Goal: Check status: Check status

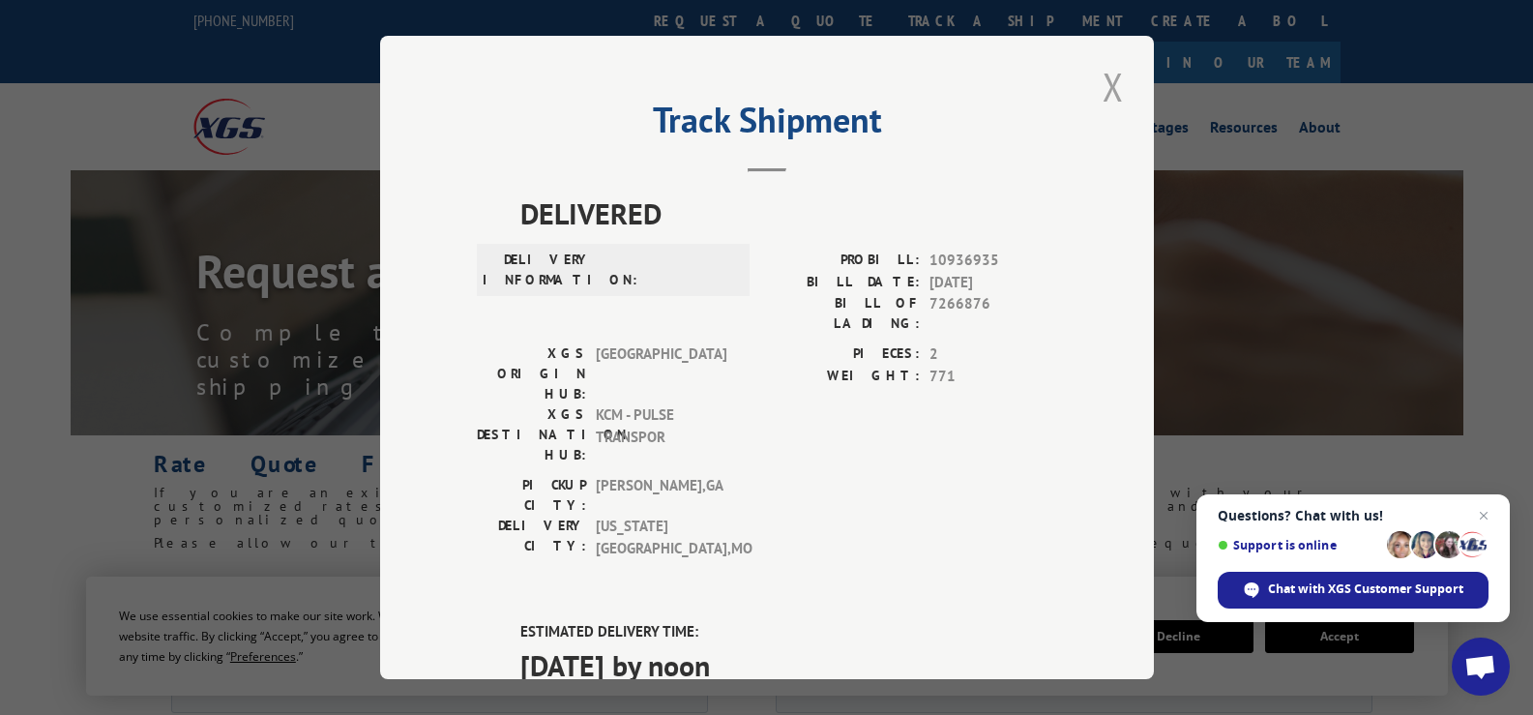
click at [1101, 96] on button "Close modal" at bounding box center [1113, 86] width 33 height 53
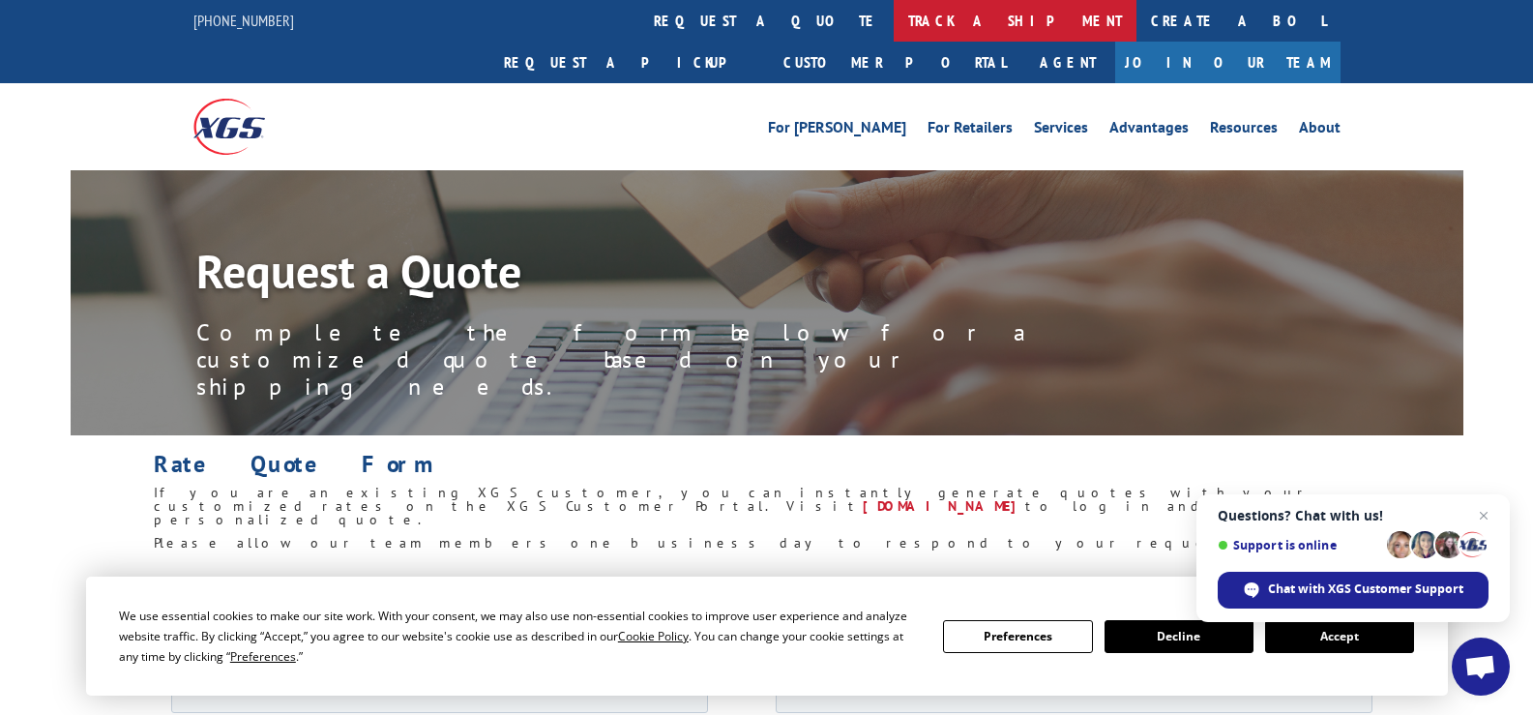
click at [894, 26] on link "track a shipment" at bounding box center [1015, 21] width 243 height 42
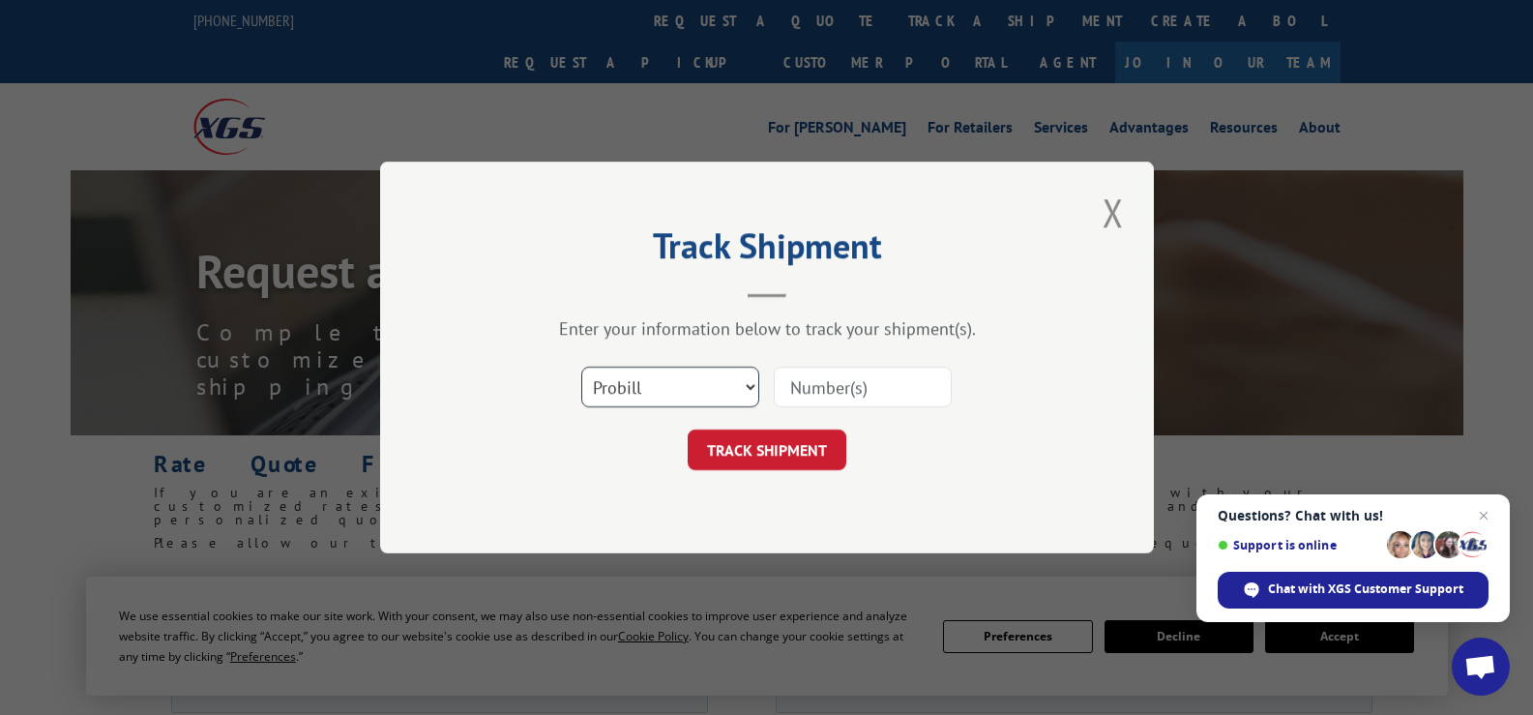
click at [728, 394] on select "Select category... Probill BOL PO" at bounding box center [670, 387] width 178 height 41
select select "po"
click at [581, 367] on select "Select category... Probill BOL PO" at bounding box center [670, 387] width 178 height 41
click at [838, 403] on input at bounding box center [863, 387] width 178 height 41
paste input "18515210"
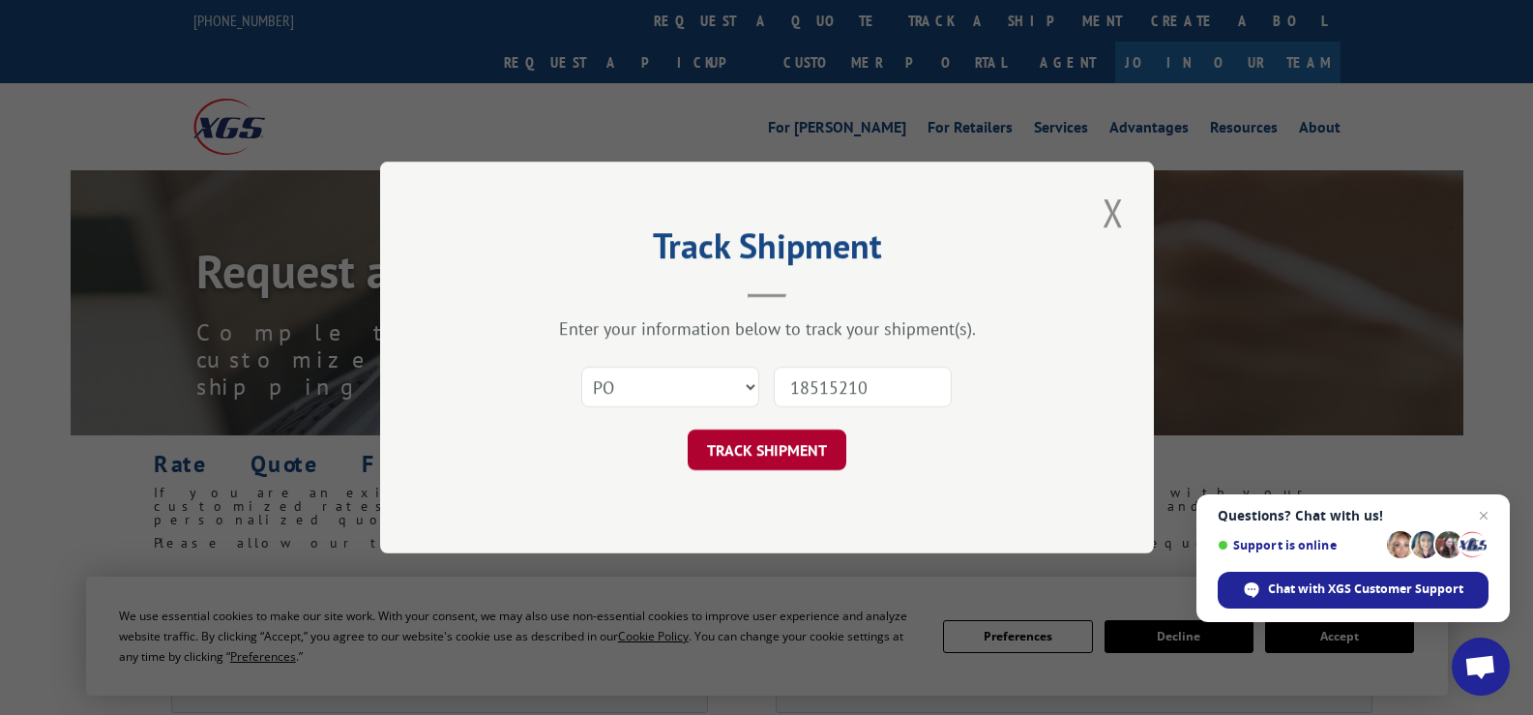
type input "18515210"
click at [779, 452] on button "TRACK SHIPMENT" at bounding box center [767, 449] width 159 height 41
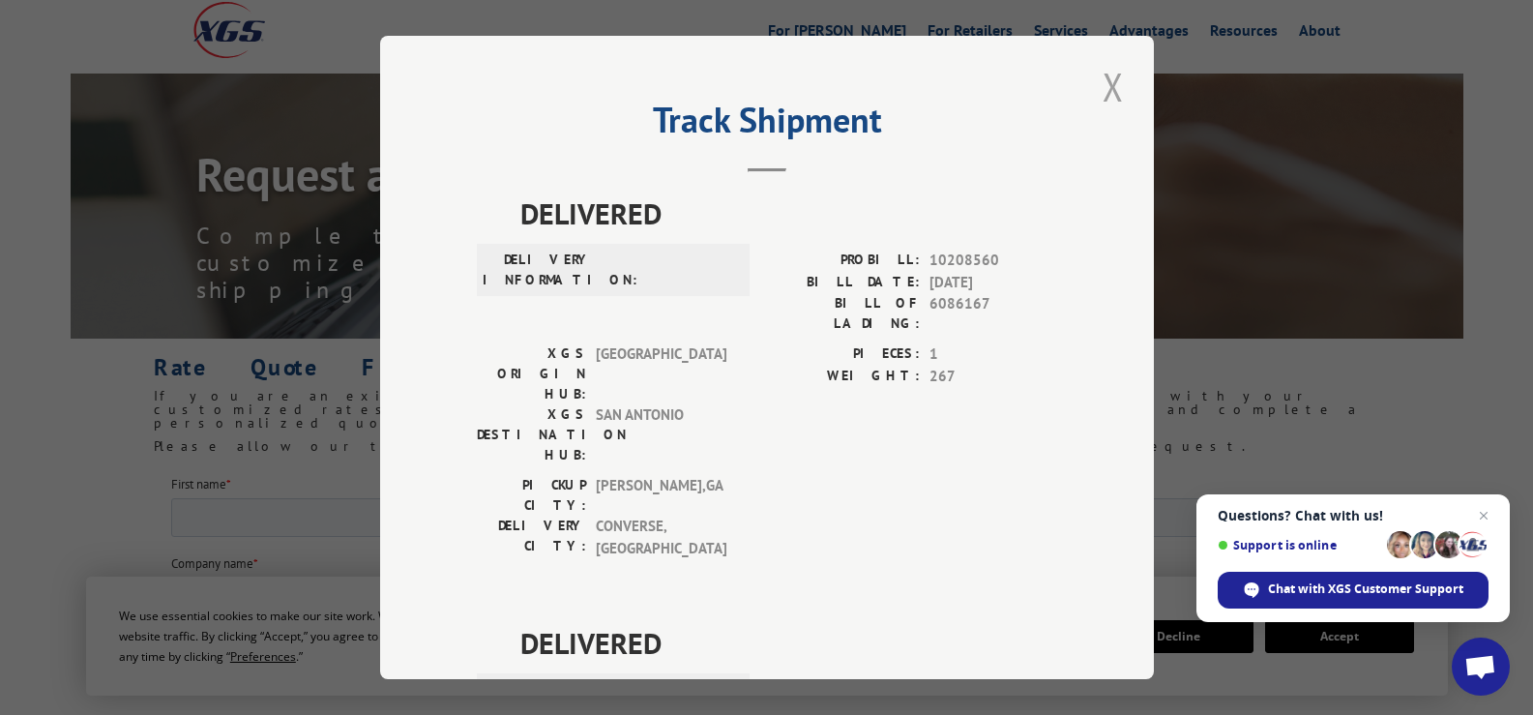
click at [1117, 95] on button "Close modal" at bounding box center [1113, 86] width 33 height 53
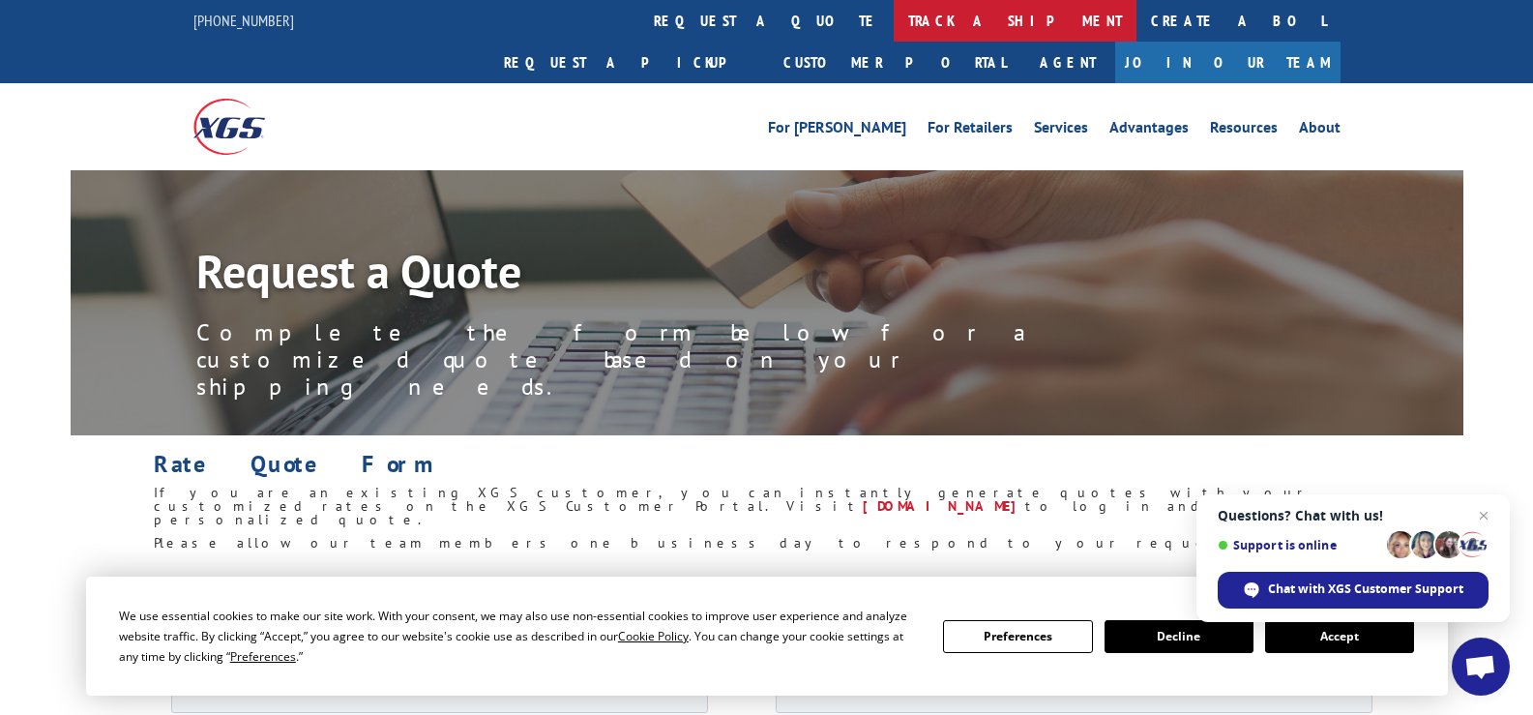
click at [894, 13] on link "track a shipment" at bounding box center [1015, 21] width 243 height 42
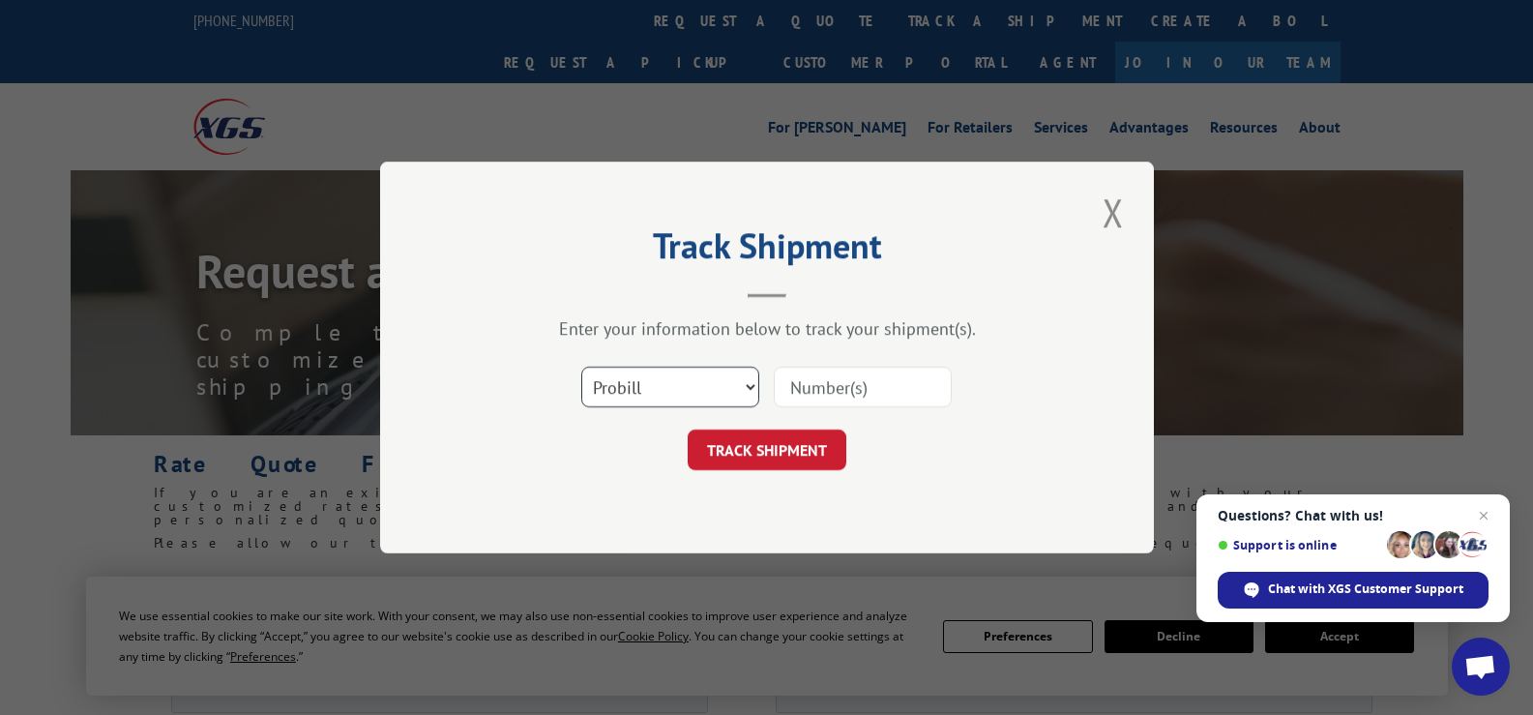
drag, startPoint x: 739, startPoint y: 389, endPoint x: 731, endPoint y: 404, distance: 17.3
click at [739, 389] on select "Select category... Probill BOL PO" at bounding box center [670, 387] width 178 height 41
select select "po"
click at [581, 367] on select "Select category... Probill BOL PO" at bounding box center [670, 387] width 178 height 41
click at [876, 377] on input at bounding box center [863, 387] width 178 height 41
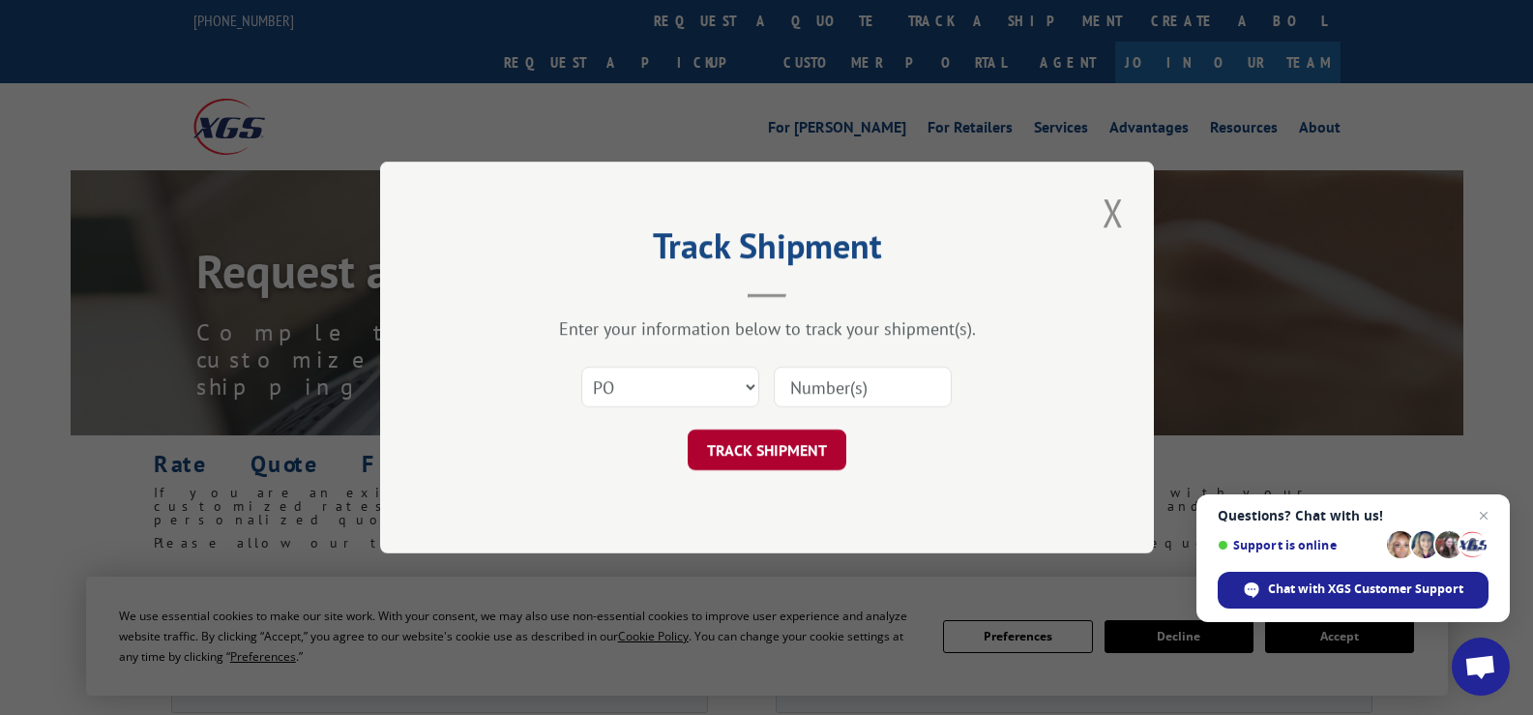
paste input "03545623"
type input "03545623"
click at [771, 442] on button "TRACK SHIPMENT" at bounding box center [767, 449] width 159 height 41
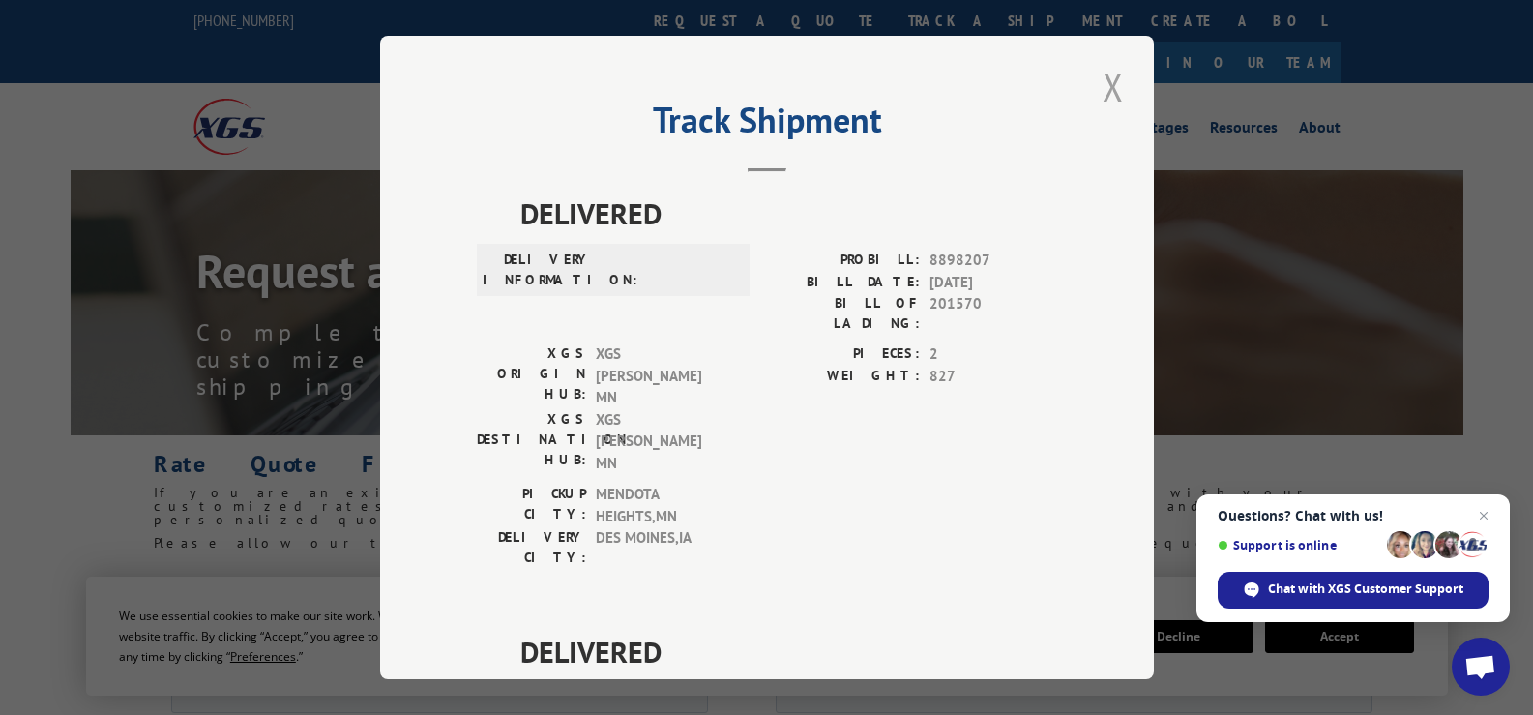
click at [1106, 79] on button "Close modal" at bounding box center [1113, 86] width 33 height 53
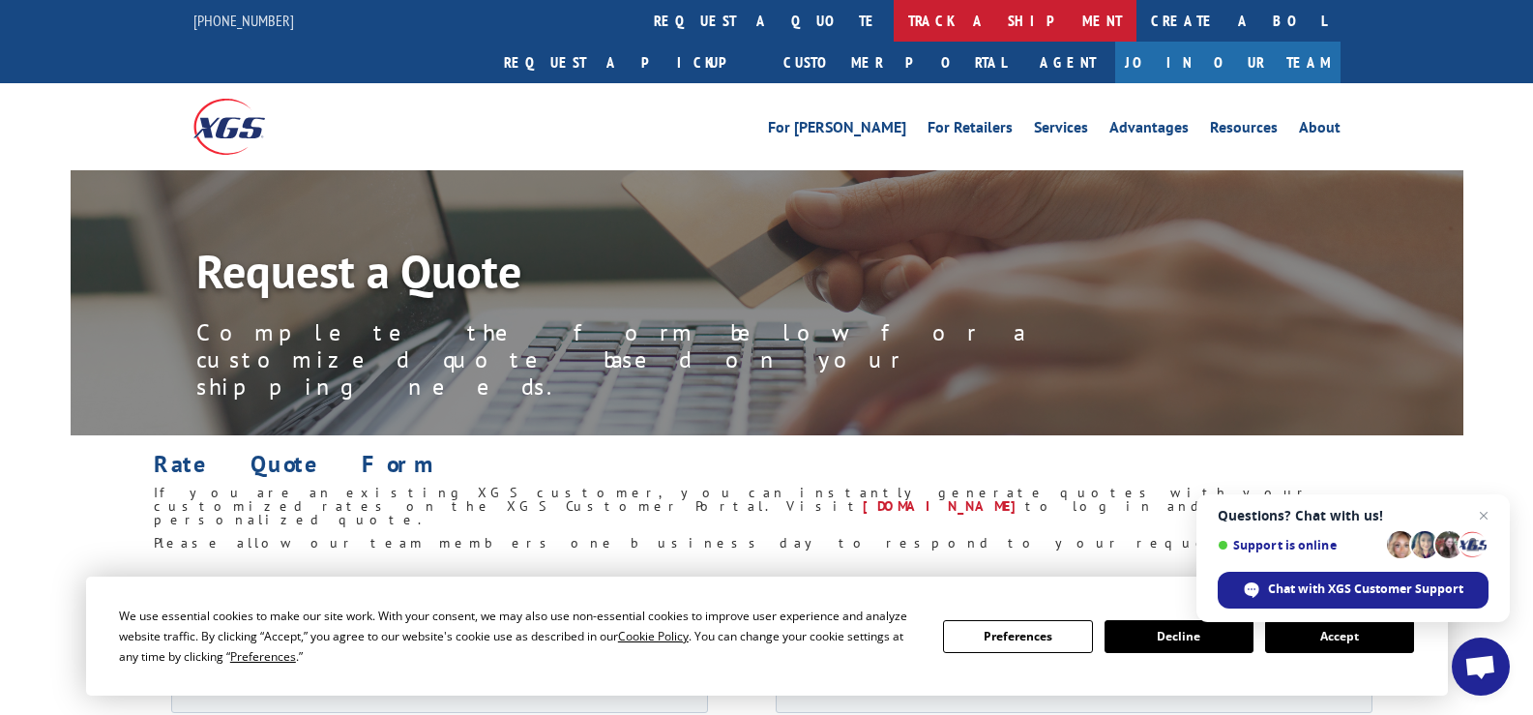
click at [894, 14] on link "track a shipment" at bounding box center [1015, 21] width 243 height 42
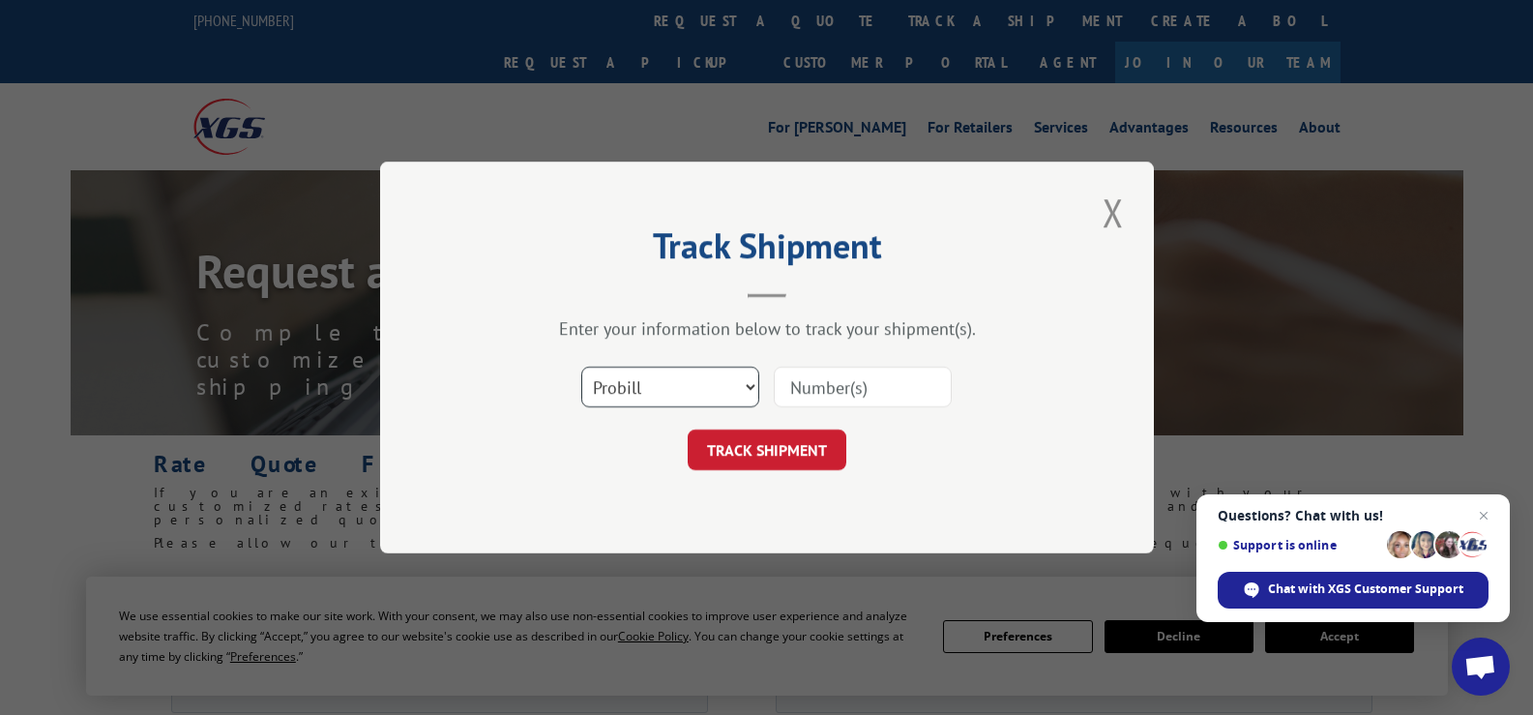
click at [623, 397] on select "Select category... Probill BOL PO" at bounding box center [670, 387] width 178 height 41
select select "po"
click at [581, 367] on select "Select category... Probill BOL PO" at bounding box center [670, 387] width 178 height 41
click at [889, 369] on input at bounding box center [863, 387] width 178 height 41
paste input "61530049"
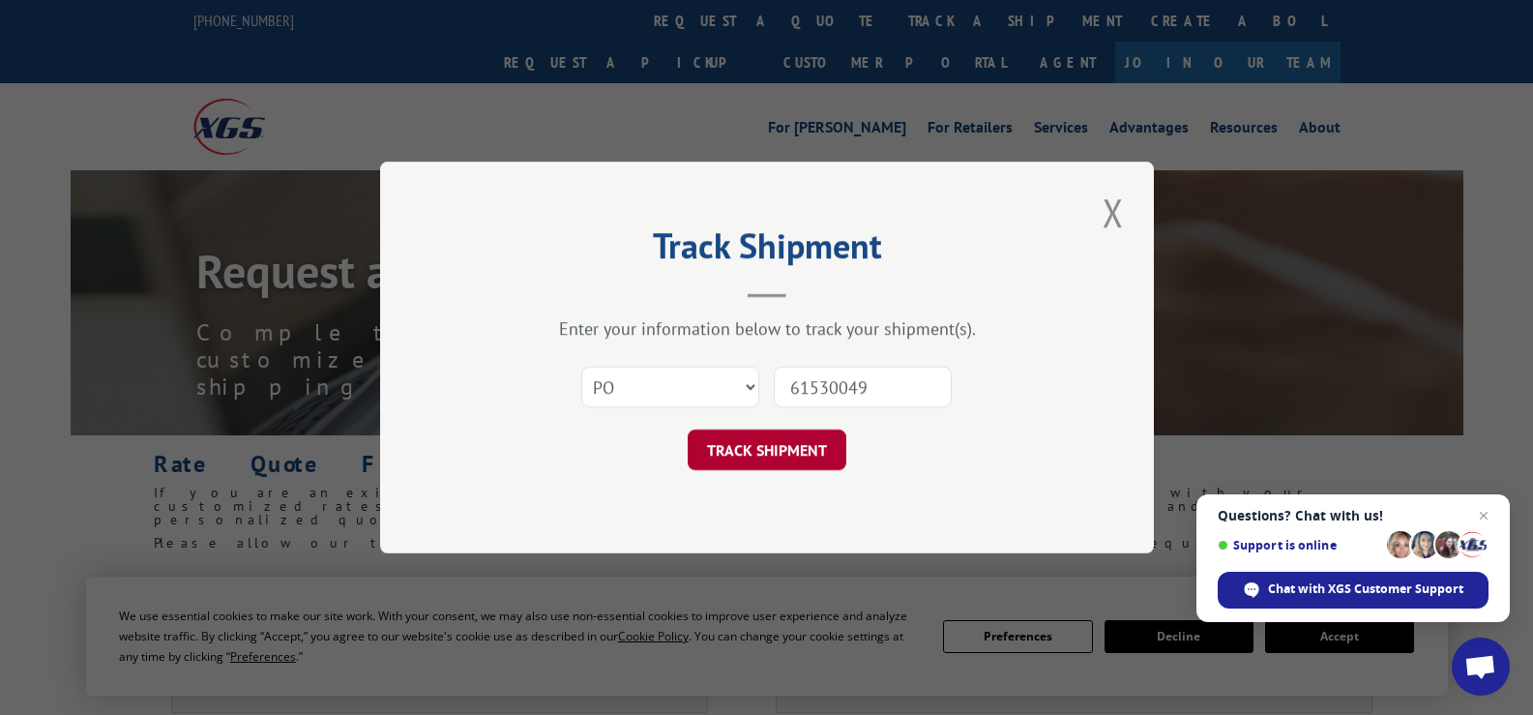
type input "61530049"
click at [767, 448] on button "TRACK SHIPMENT" at bounding box center [767, 449] width 159 height 41
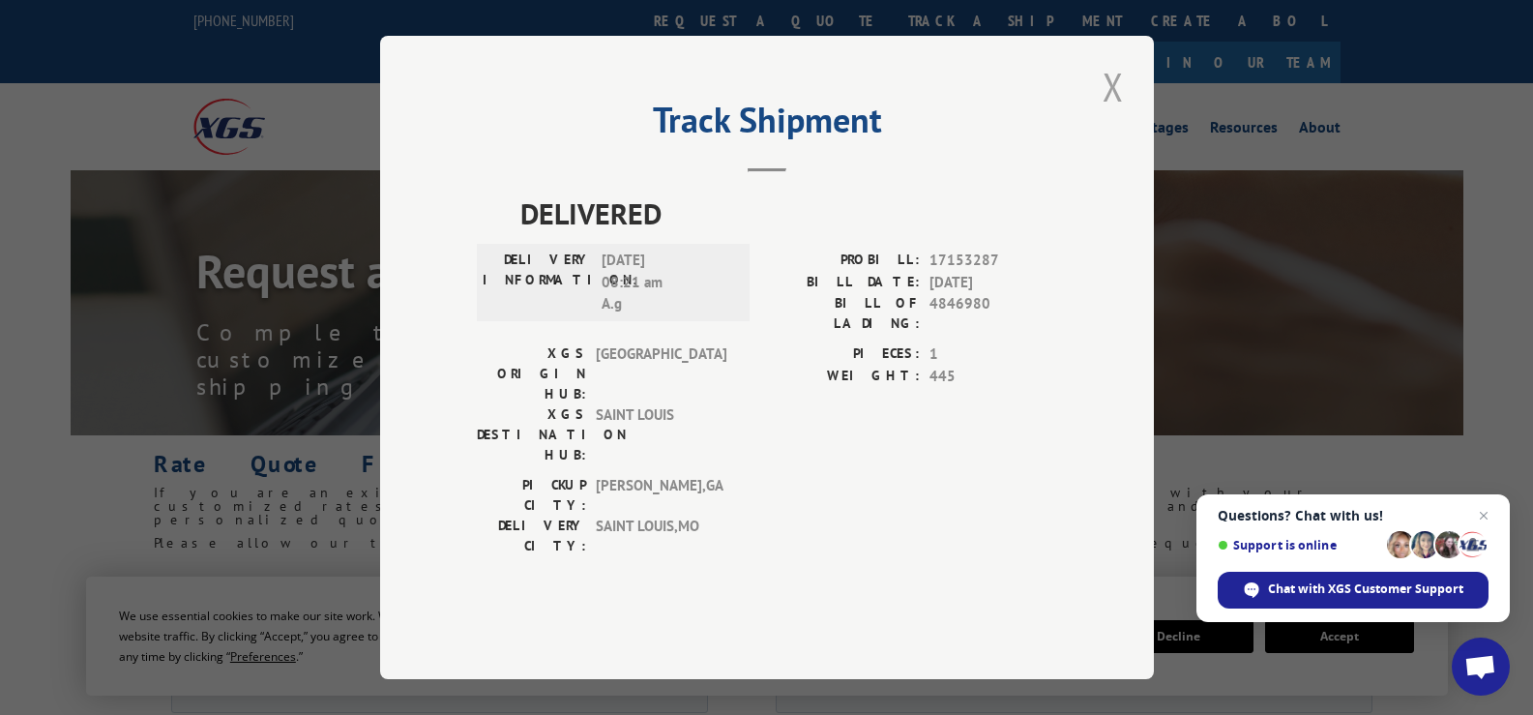
click at [1111, 113] on button "Close modal" at bounding box center [1113, 86] width 33 height 53
